Goal: Task Accomplishment & Management: Manage account settings

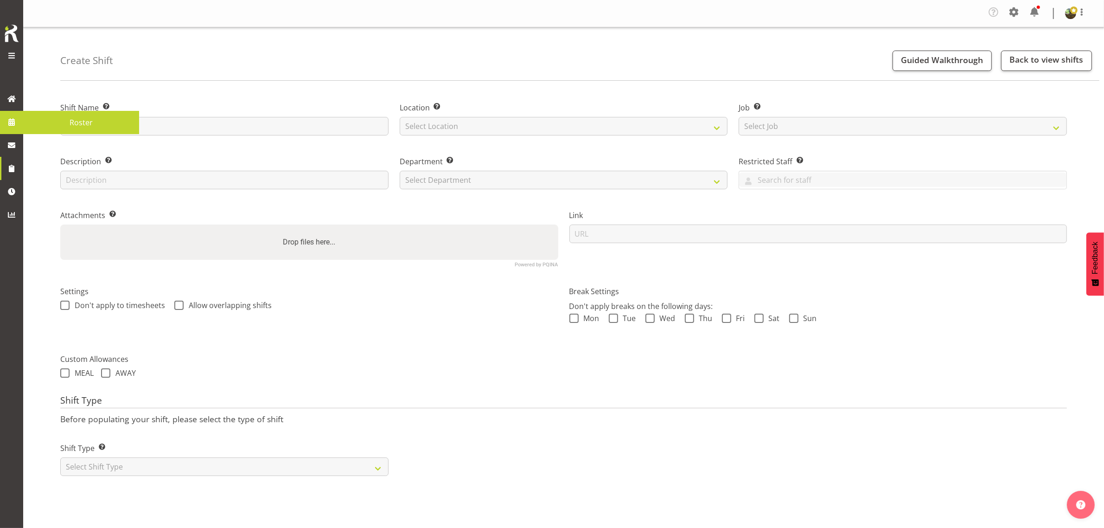
click at [59, 119] on span "Roster" at bounding box center [81, 122] width 107 height 14
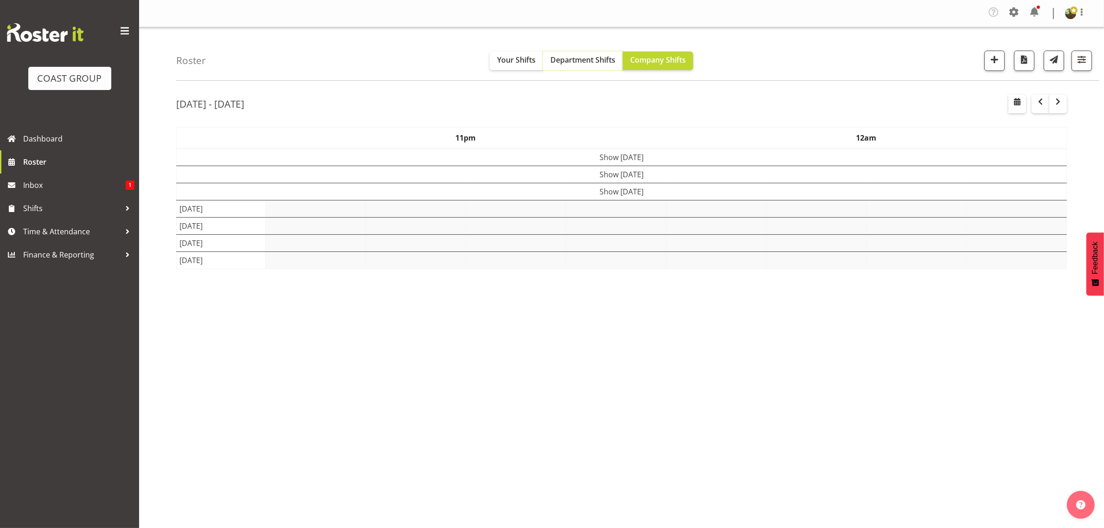
click at [572, 58] on span "Department Shifts" at bounding box center [582, 60] width 65 height 10
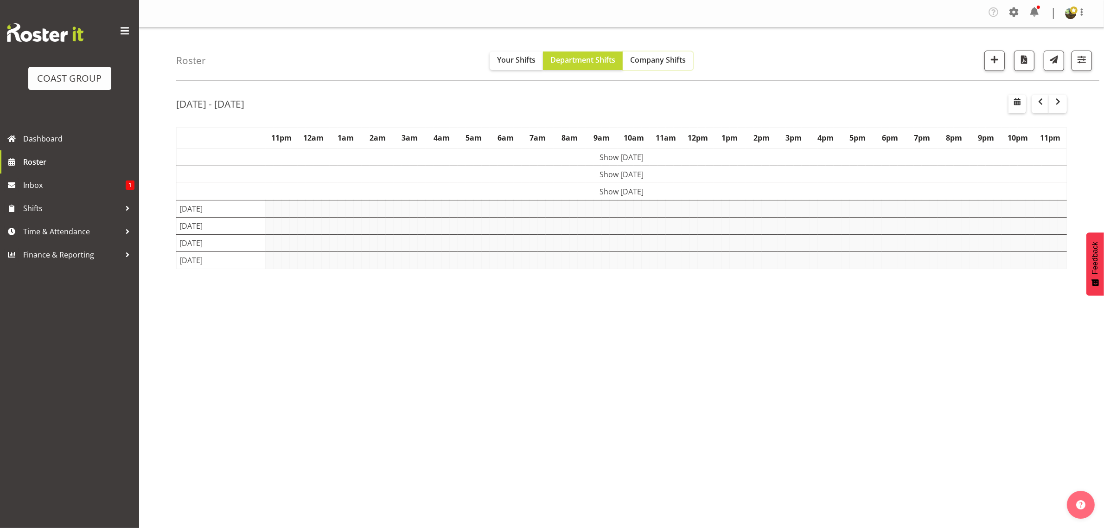
click at [652, 59] on span "Company Shifts" at bounding box center [658, 60] width 56 height 10
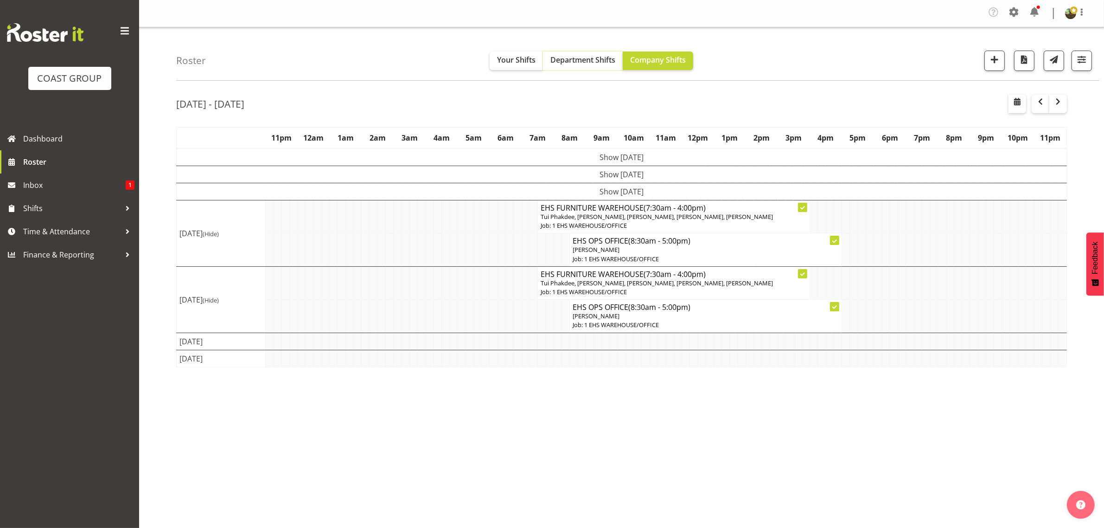
click at [590, 63] on span "Department Shifts" at bounding box center [582, 60] width 65 height 10
click at [645, 61] on span "Company Shifts" at bounding box center [658, 60] width 56 height 10
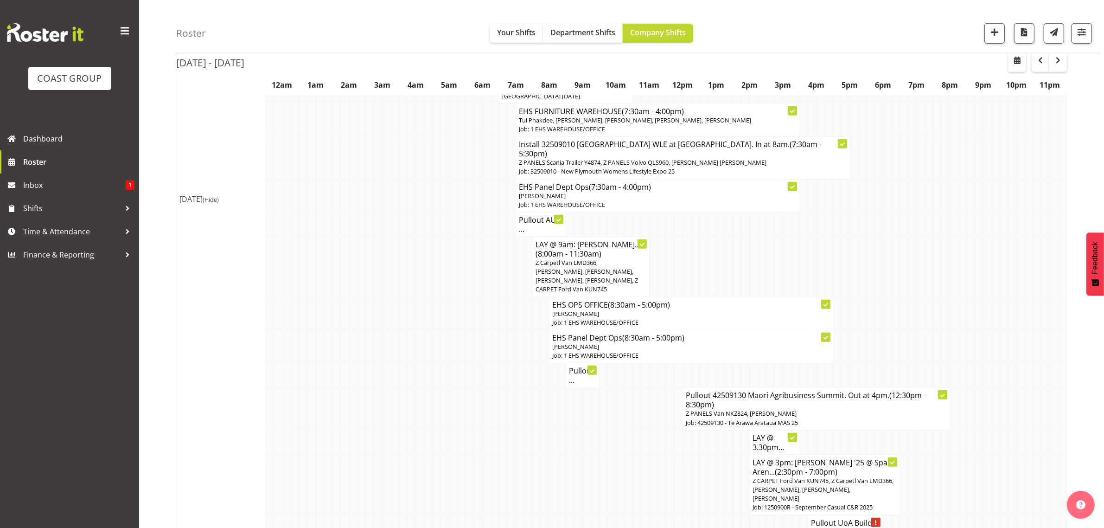
scroll to position [522, 0]
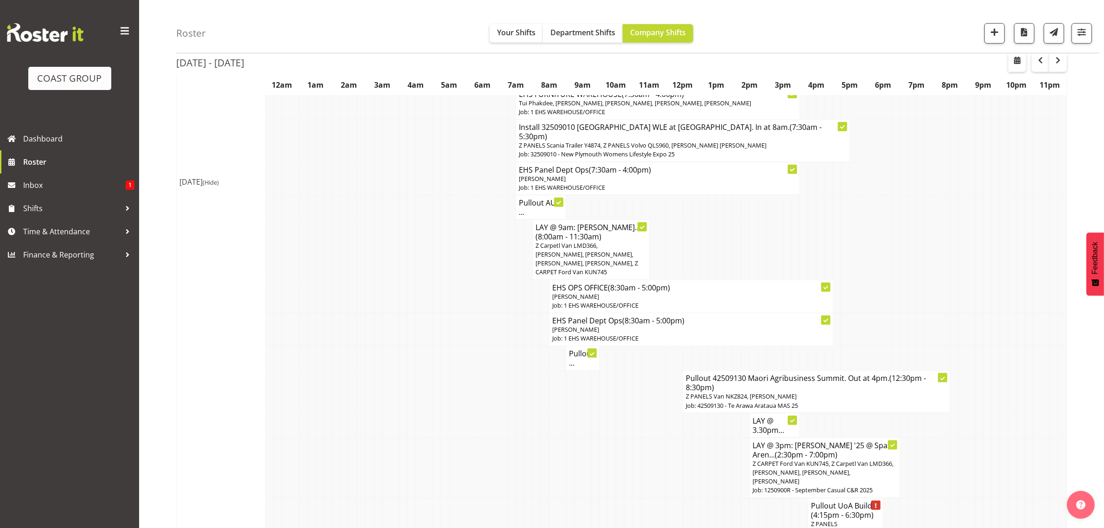
click at [738, 375] on h4 "Pullout 42509130 Maori Agribusiness Summit. Out at 4pm. (12:30pm - 8:30pm)" at bounding box center [816, 382] width 261 height 19
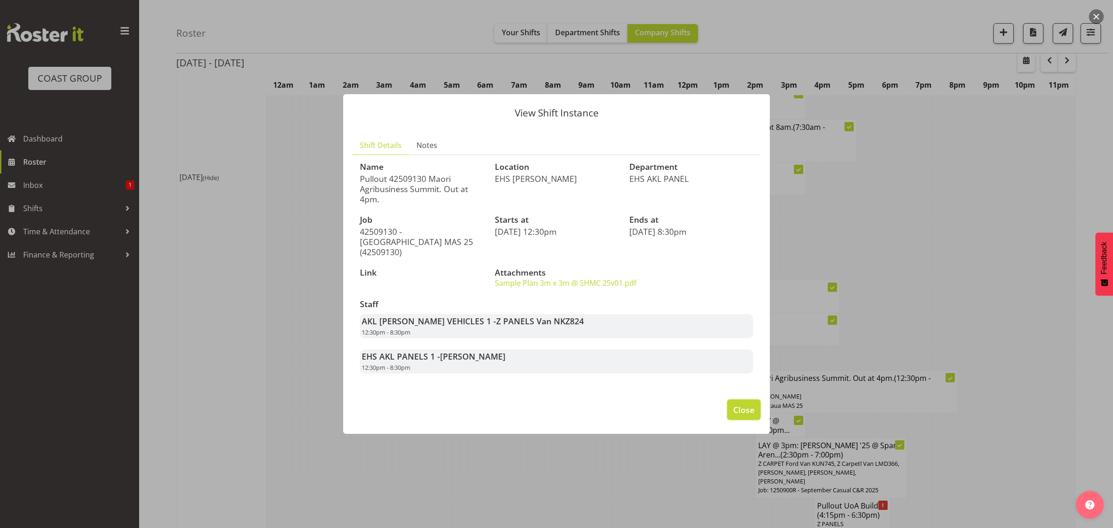
click at [740, 406] on span "Close" at bounding box center [743, 409] width 21 height 12
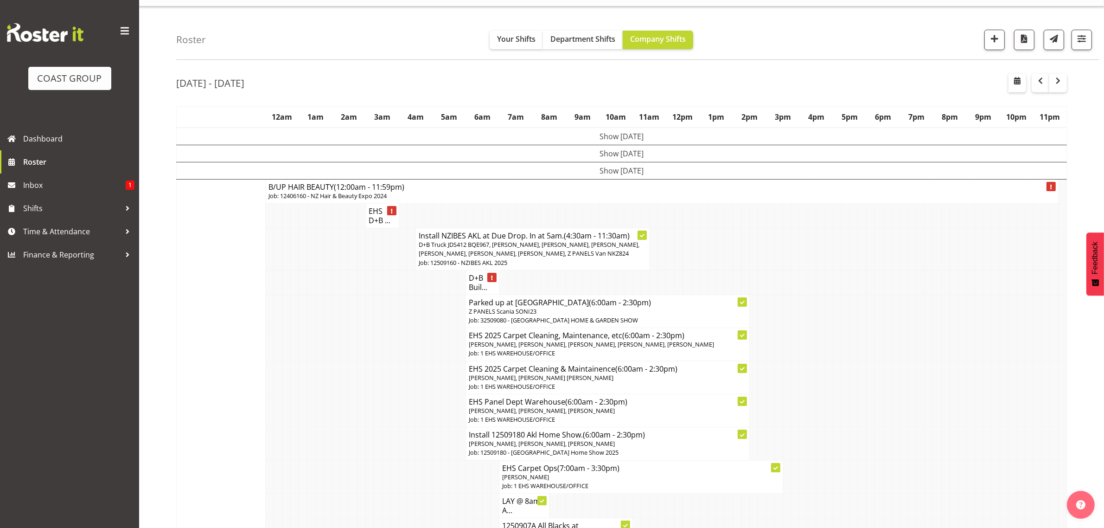
scroll to position [0, 0]
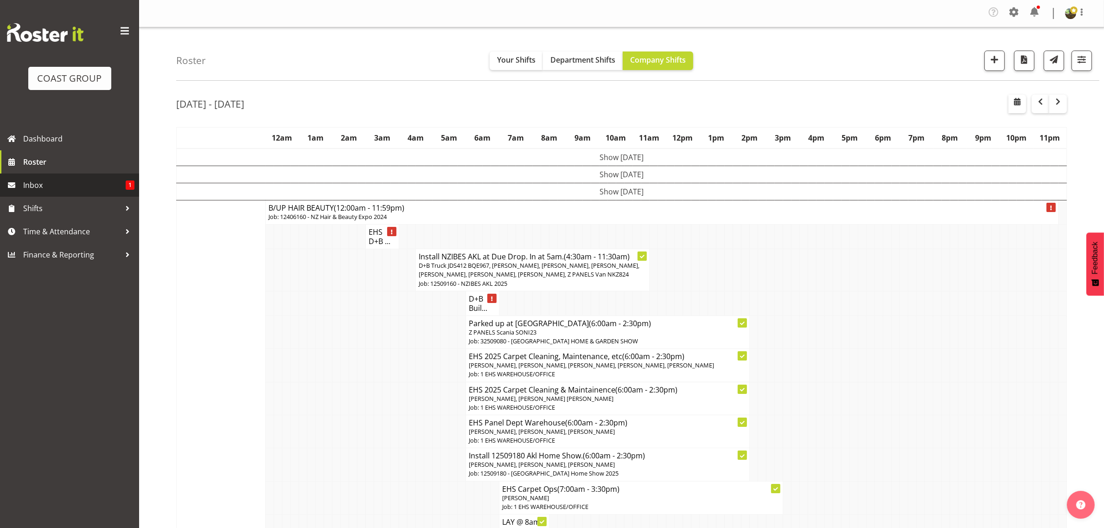
click at [61, 186] on span "Inbox" at bounding box center [74, 185] width 102 height 14
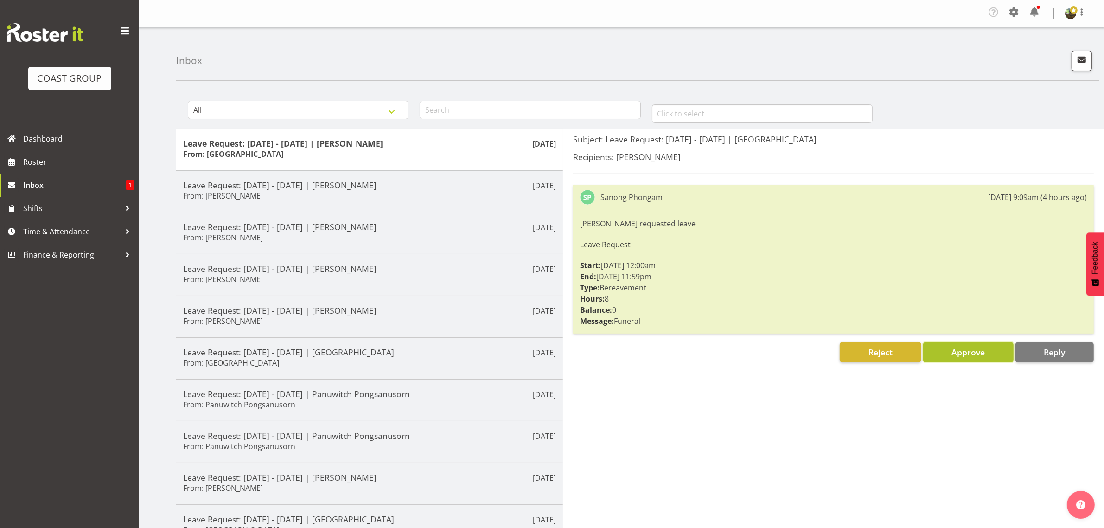
click at [975, 353] on span "Approve" at bounding box center [967, 351] width 33 height 11
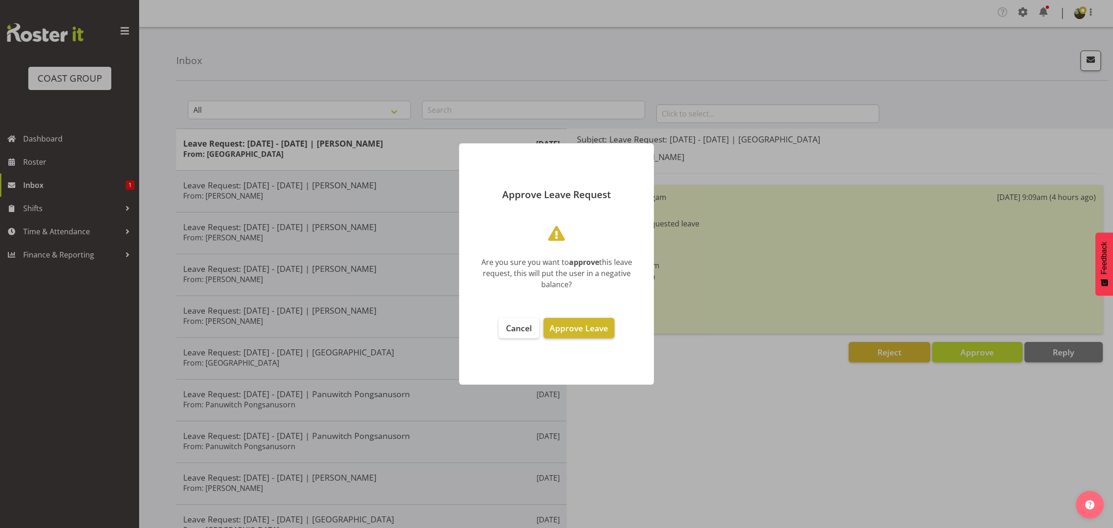
click at [567, 326] on span "Approve Leave" at bounding box center [578, 327] width 58 height 11
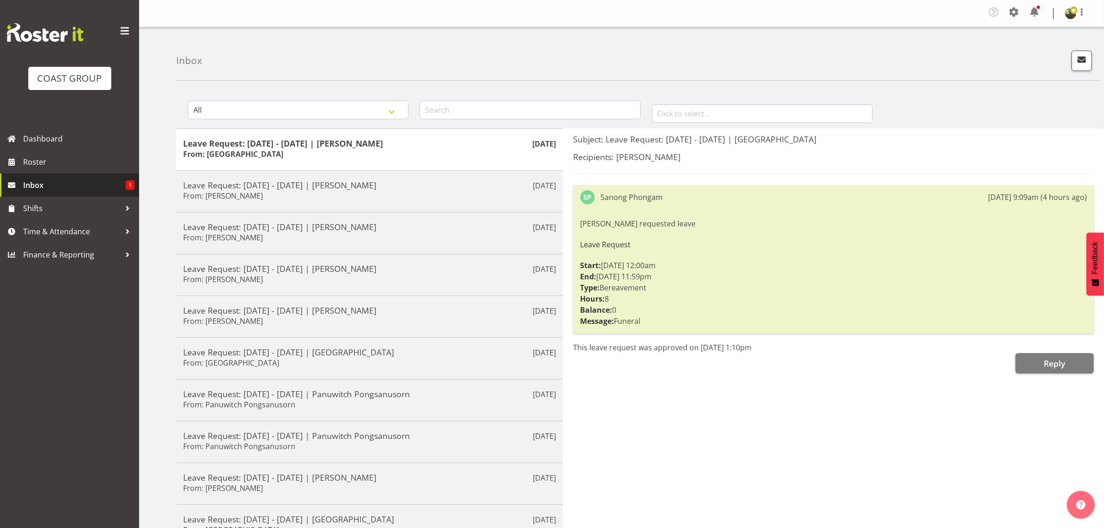
click at [43, 186] on span "Inbox" at bounding box center [74, 185] width 102 height 14
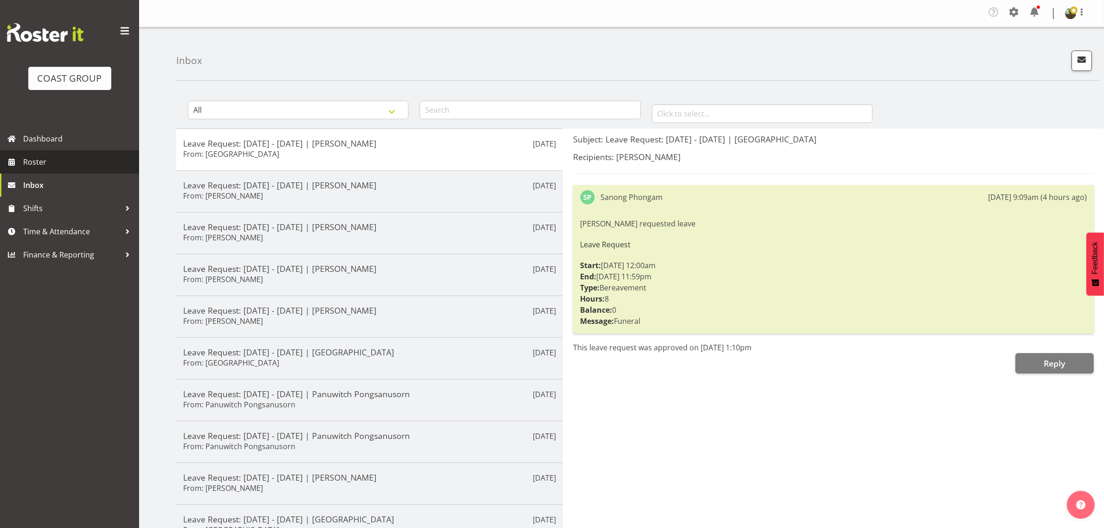
click at [64, 164] on span "Roster" at bounding box center [78, 162] width 111 height 14
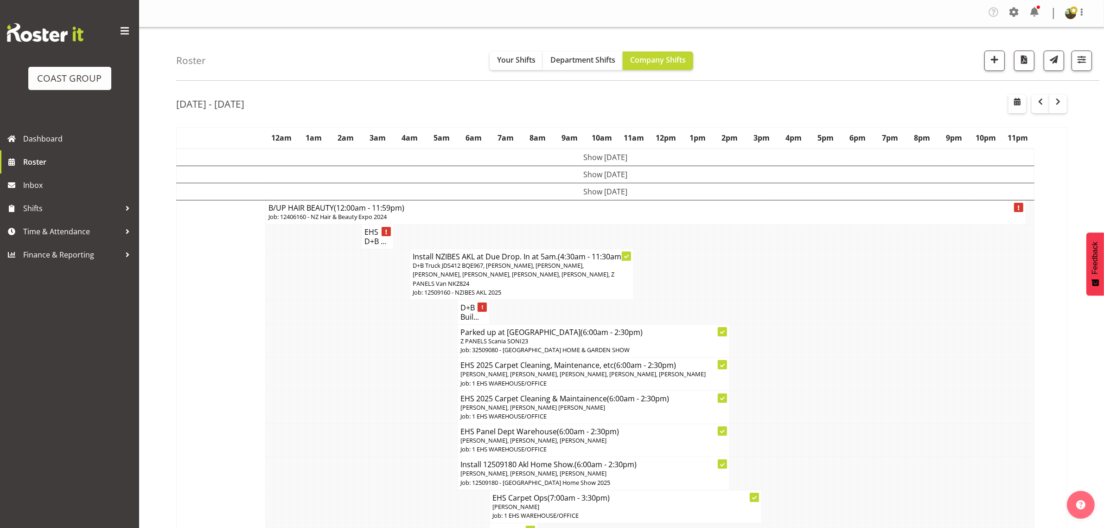
click at [651, 193] on td "Show [DATE]" at bounding box center [606, 191] width 858 height 17
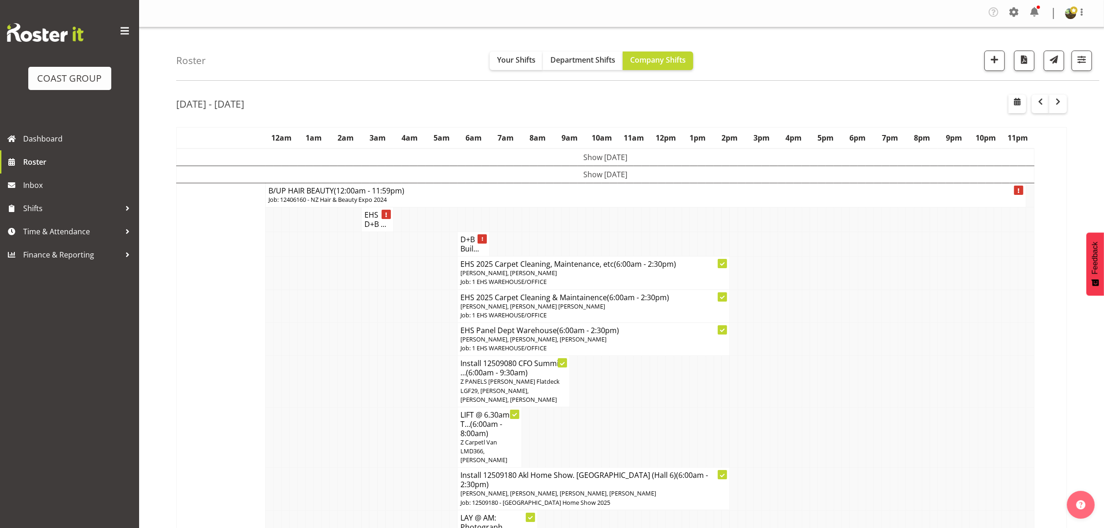
click at [646, 194] on h4 "B/UP HAIR BEAUTY (12:00am - 11:59pm)" at bounding box center [645, 190] width 754 height 9
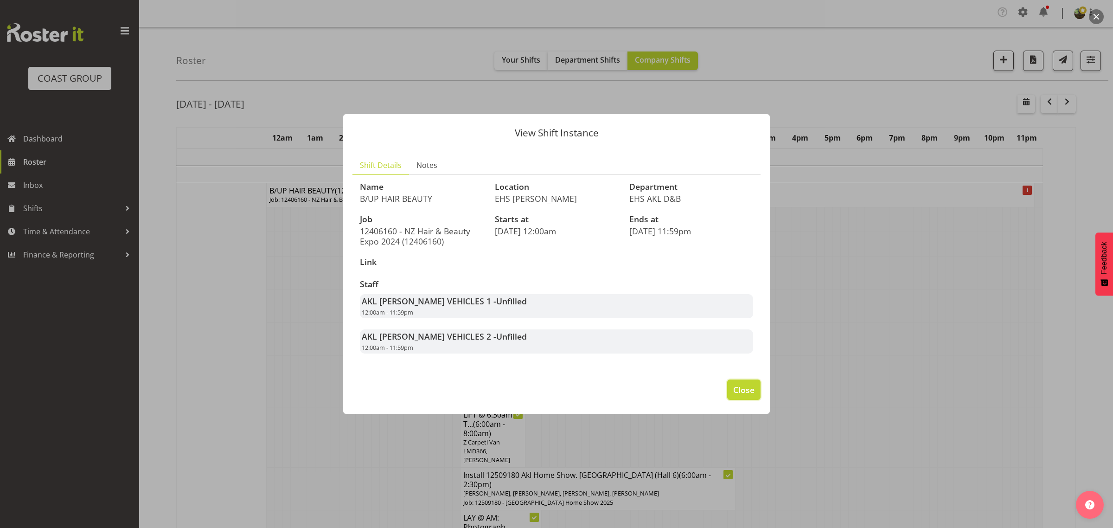
click at [738, 386] on span "Close" at bounding box center [743, 389] width 21 height 12
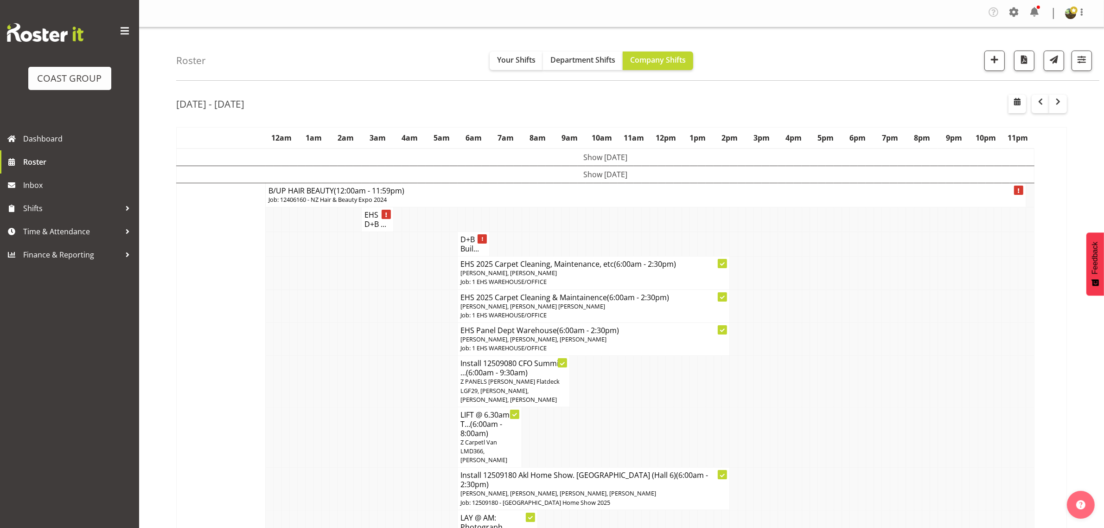
click at [886, 174] on td "Show [DATE]" at bounding box center [606, 174] width 858 height 17
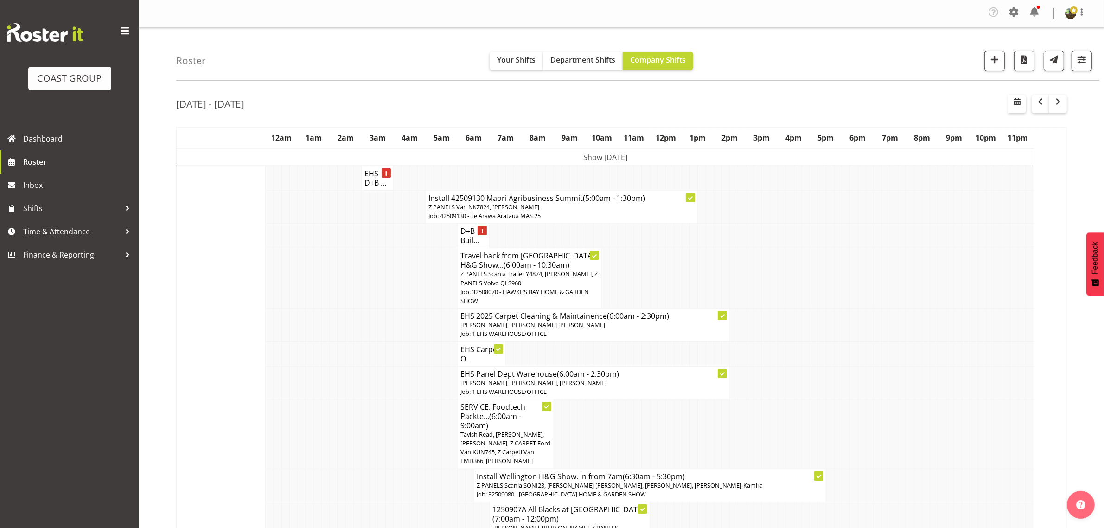
click at [628, 154] on td "Show [DATE]" at bounding box center [606, 157] width 858 height 18
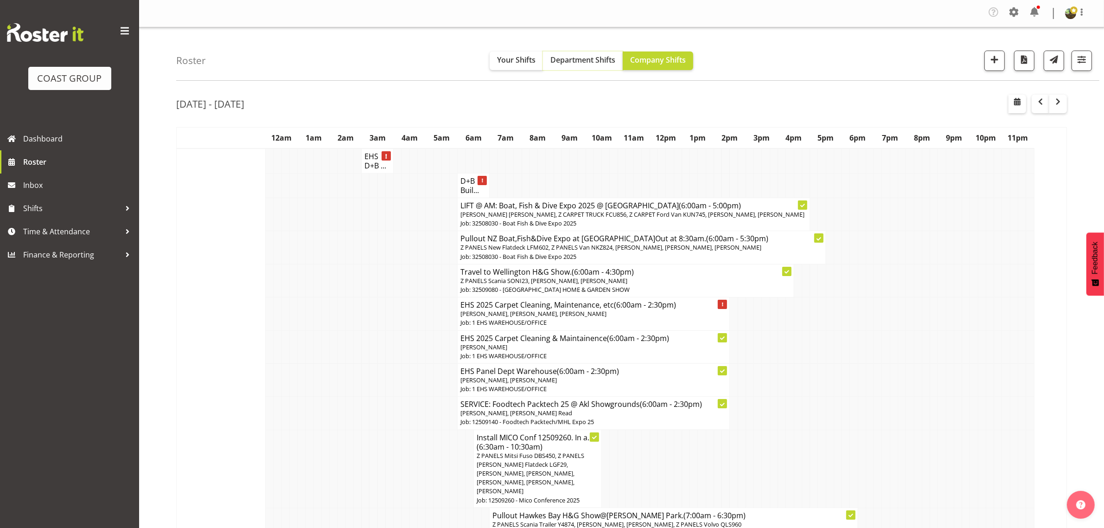
click at [571, 64] on span "Department Shifts" at bounding box center [582, 60] width 65 height 10
